Goal: Task Accomplishment & Management: Manage account settings

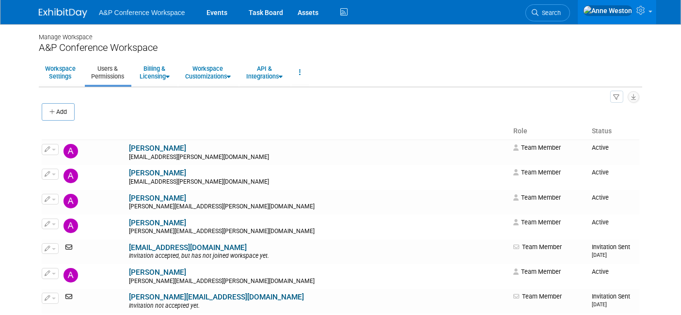
click at [65, 13] on img at bounding box center [63, 13] width 48 height 10
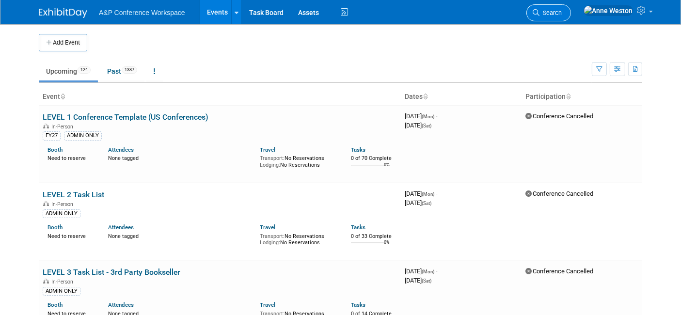
click at [562, 14] on span "Search" at bounding box center [551, 12] width 22 height 7
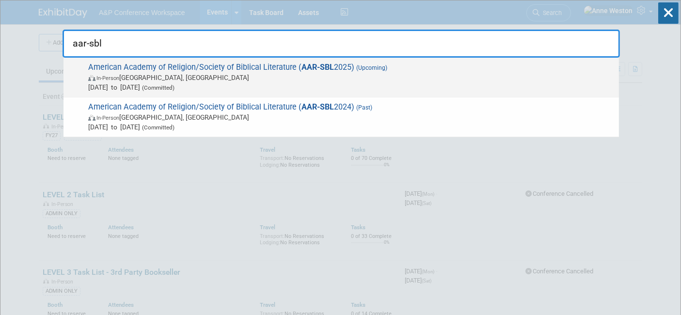
type input "aar-sbl"
click at [209, 67] on span "American Academy of Religion/Society of Biblical Literature ( AAR-SBL 2025) (Up…" at bounding box center [349, 78] width 529 height 30
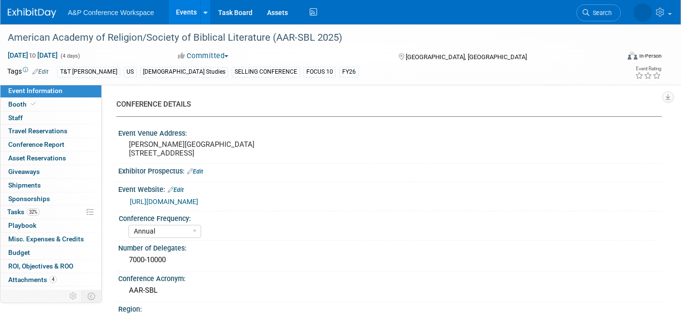
select select "Annual"
select select "Level 1"
select select "In-Person Booth"
select select "Biblical Studies"
select select "T&T Clark"
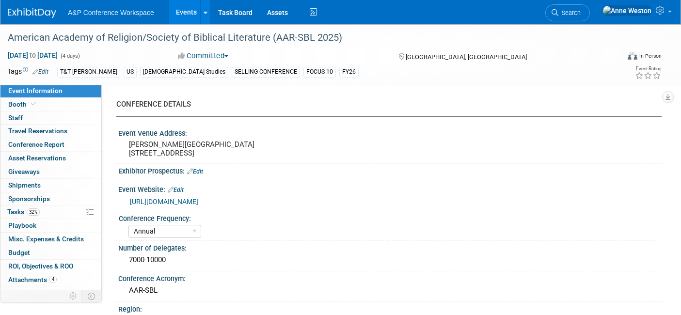
select select "[PERSON_NAME]"
select select "Networking/Commissioning"
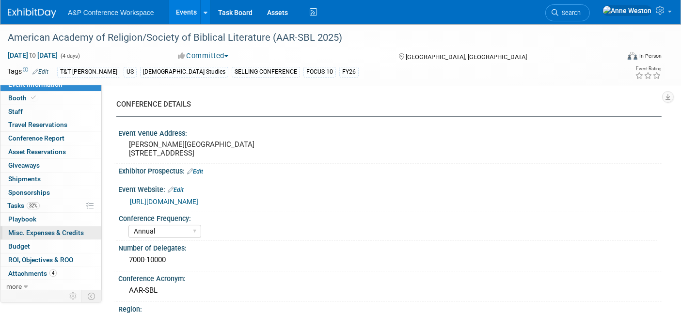
scroll to position [8, 0]
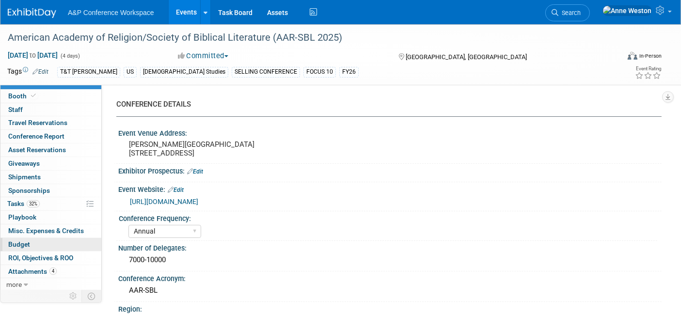
click at [17, 238] on link "Budget" at bounding box center [50, 244] width 101 height 13
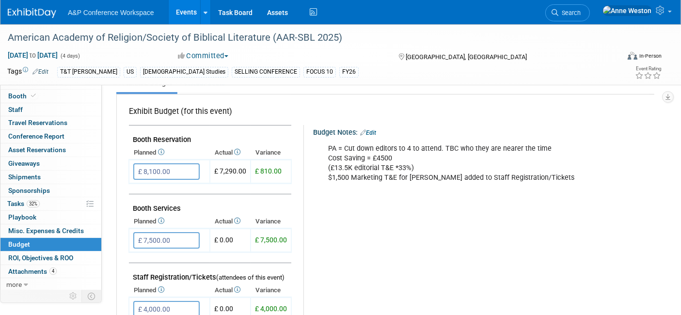
scroll to position [0, 0]
